Goal: Task Accomplishment & Management: Complete application form

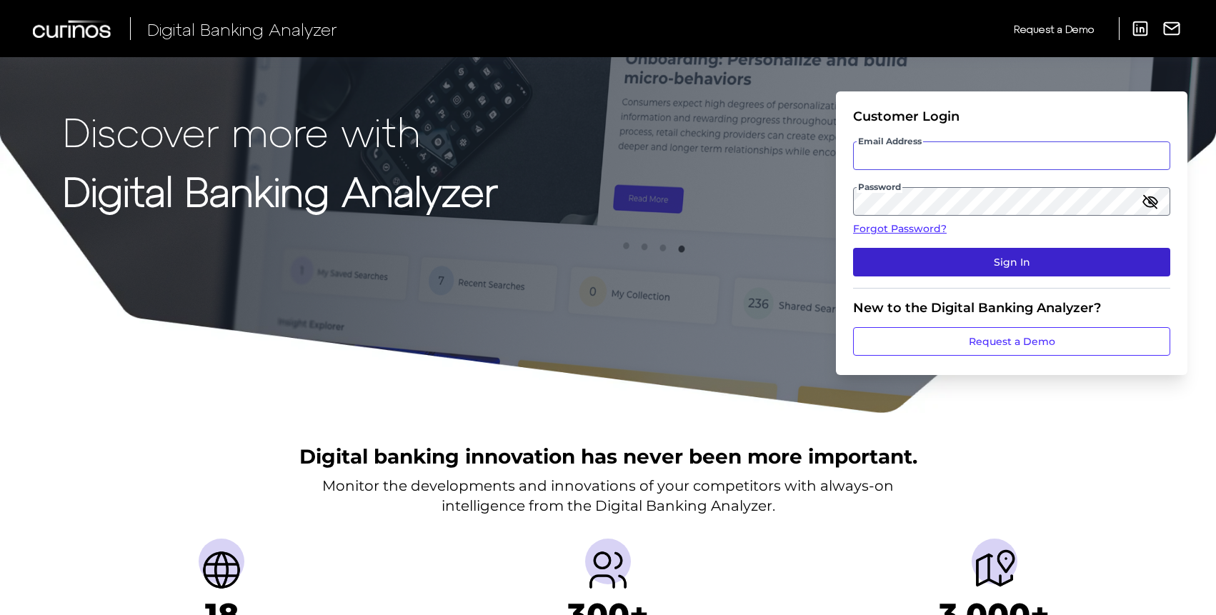
type input "mariya@capitalone.com"
click at [939, 250] on button "Sign In" at bounding box center [1011, 262] width 317 height 29
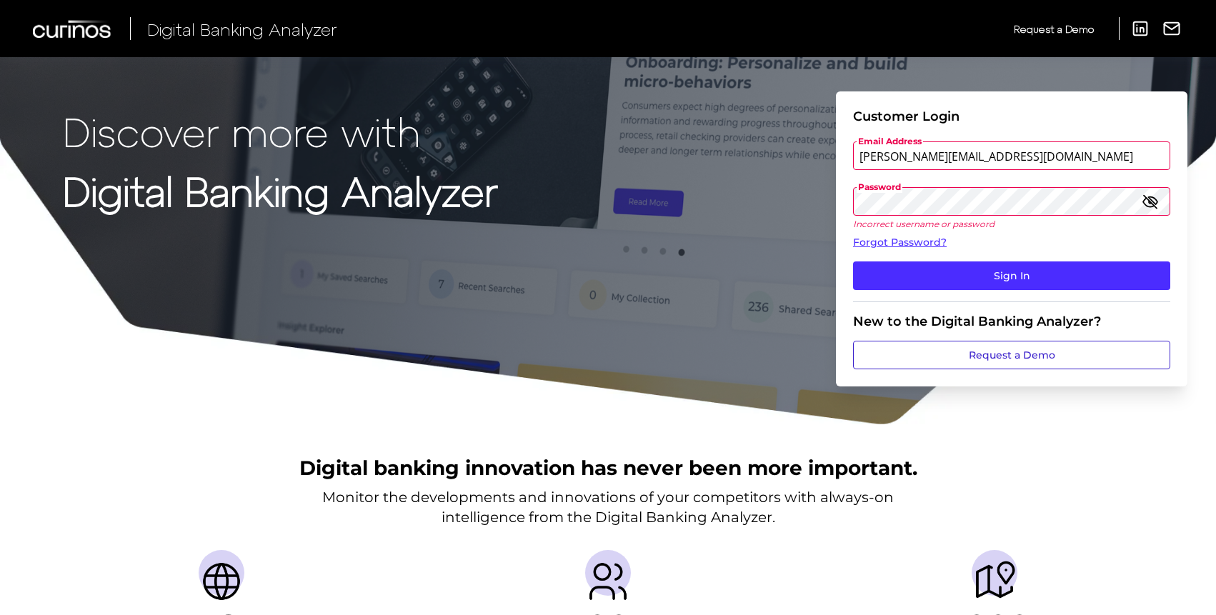
click at [897, 347] on link "Request a Demo" at bounding box center [1011, 355] width 317 height 29
